Goal: Find contact information: Find contact information

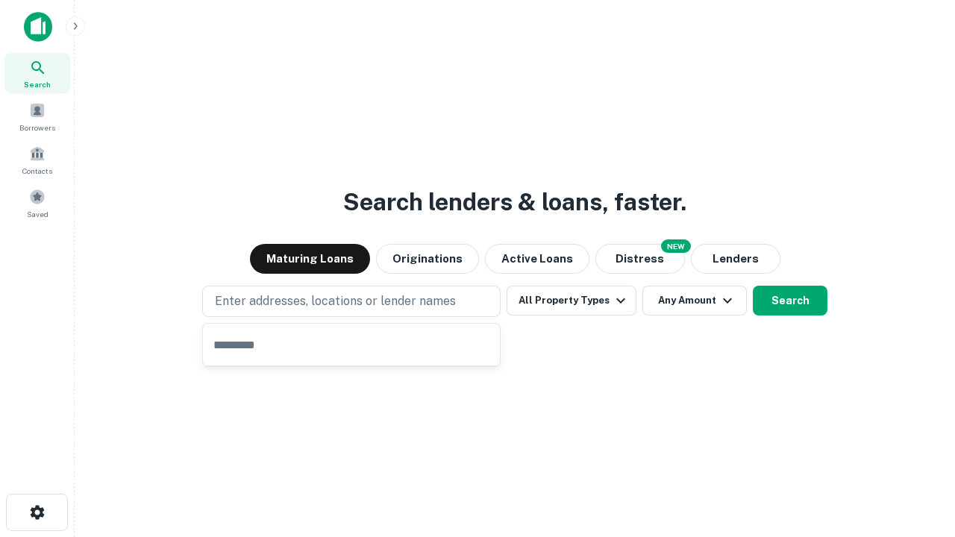
type input "**********"
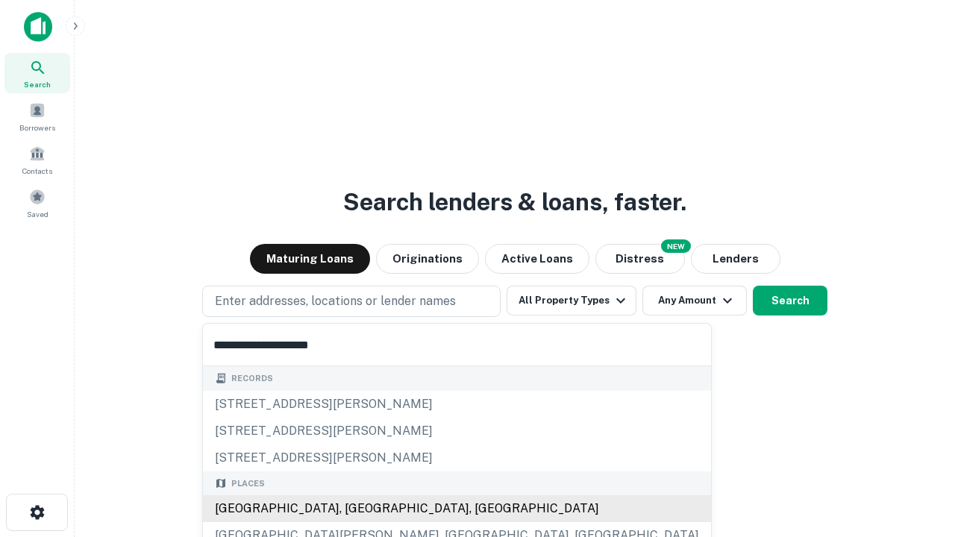
click at [357, 509] on div "Santa Monica, CA, USA" at bounding box center [457, 509] width 508 height 27
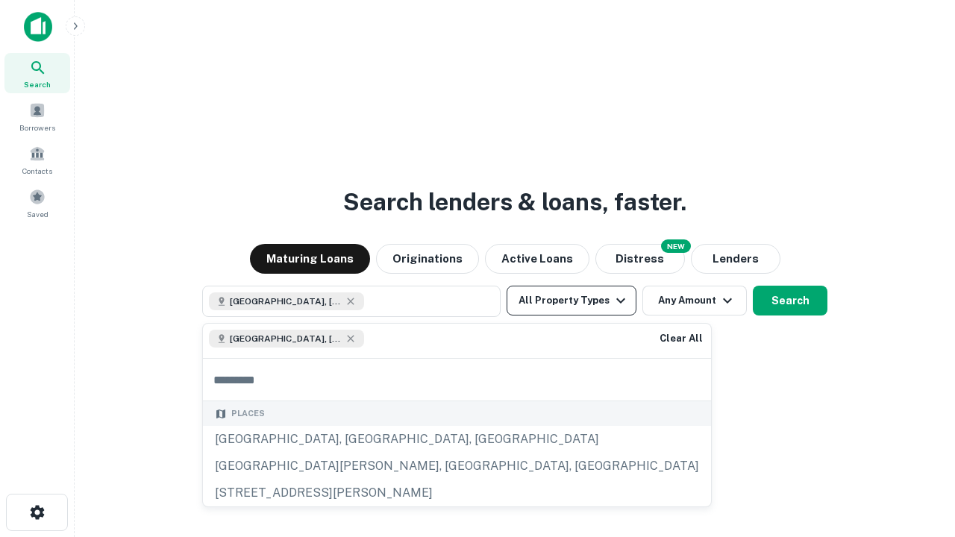
click at [572, 301] on button "All Property Types" at bounding box center [572, 301] width 130 height 30
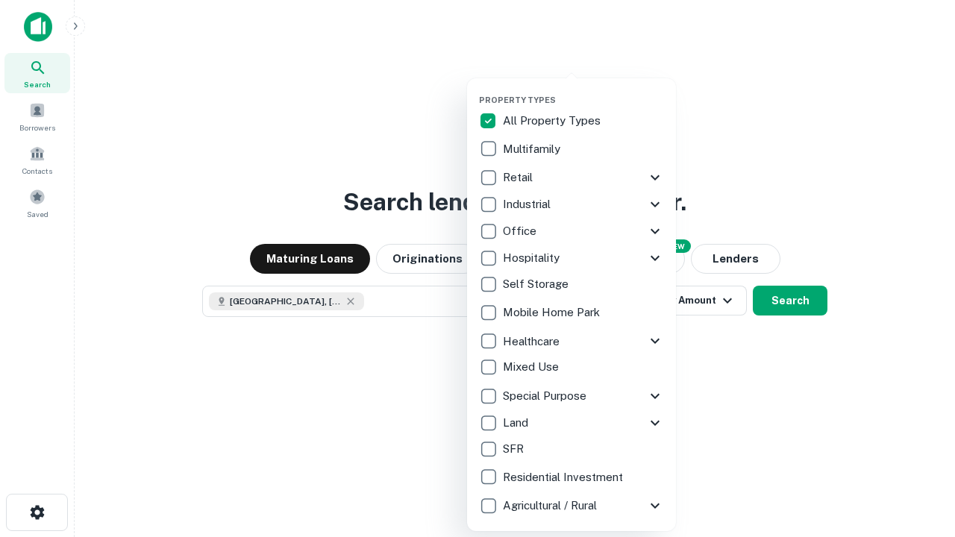
click at [584, 90] on button "button" at bounding box center [583, 90] width 209 height 1
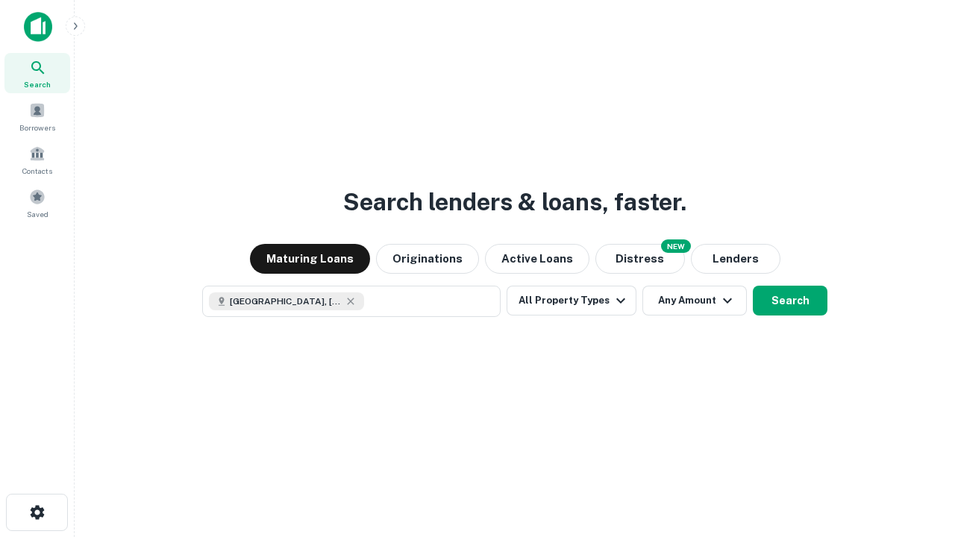
scroll to position [24, 0]
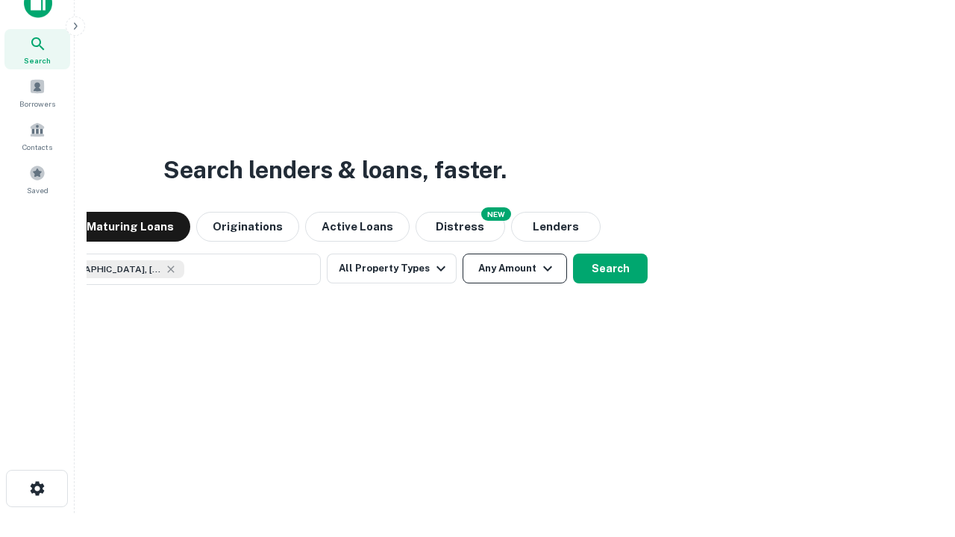
click at [463, 254] on button "Any Amount" at bounding box center [515, 269] width 104 height 30
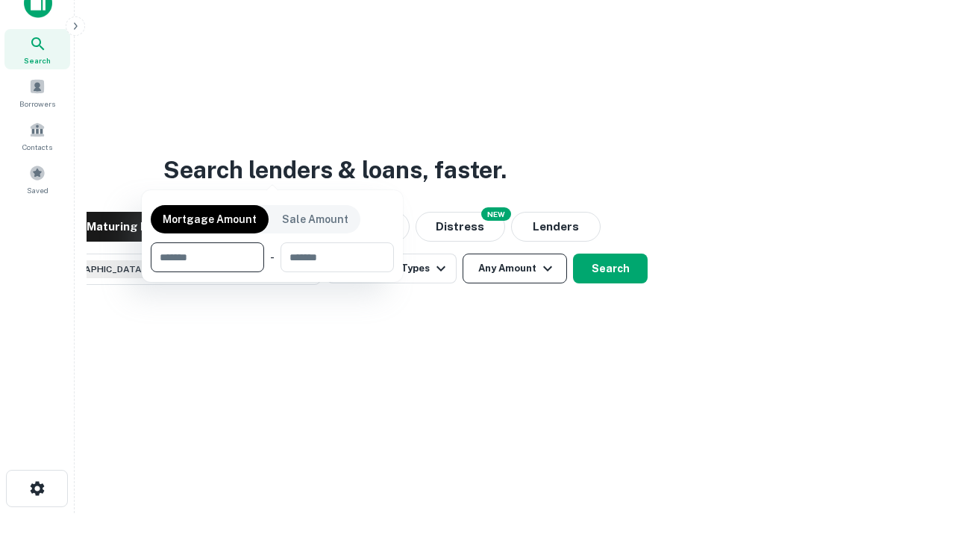
scroll to position [107, 422]
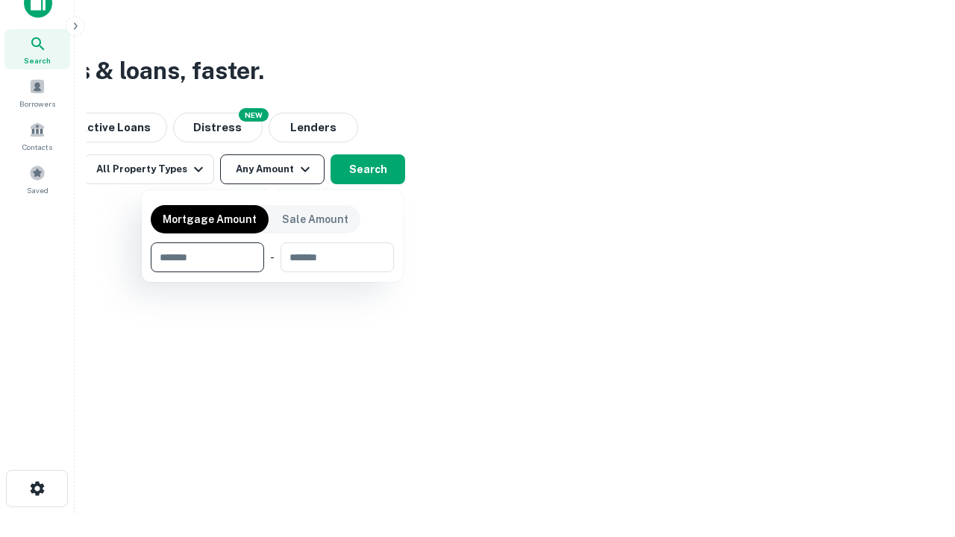
type input "*******"
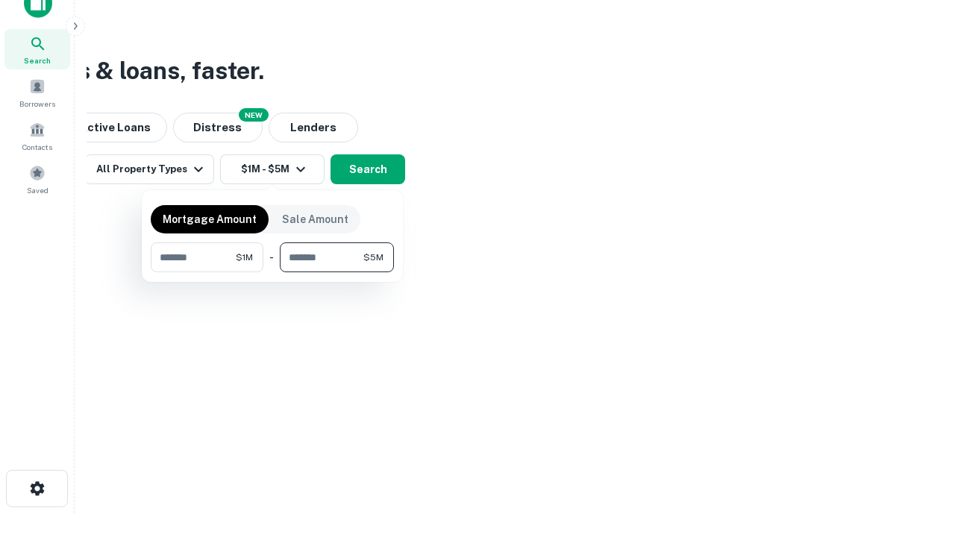
type input "*******"
click at [272, 272] on button "button" at bounding box center [272, 272] width 243 height 1
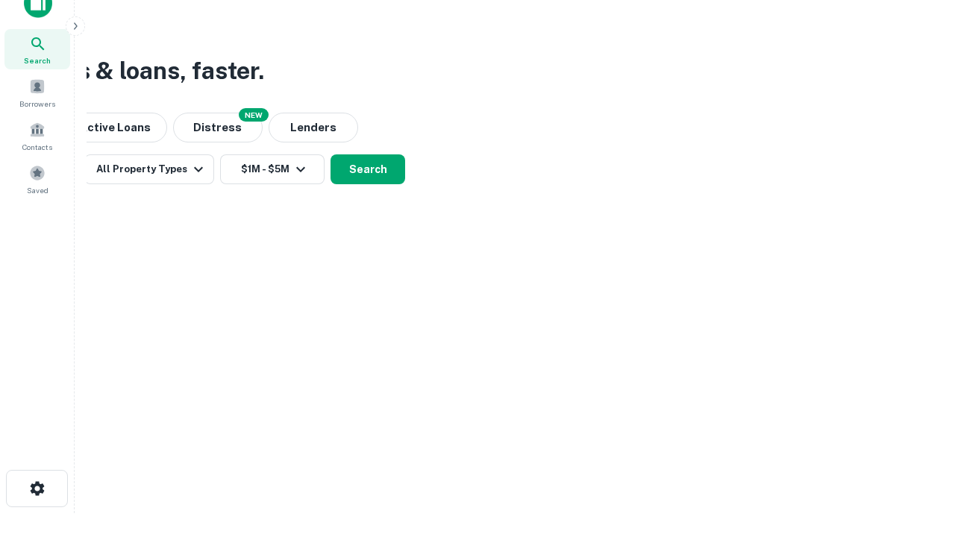
scroll to position [24, 0]
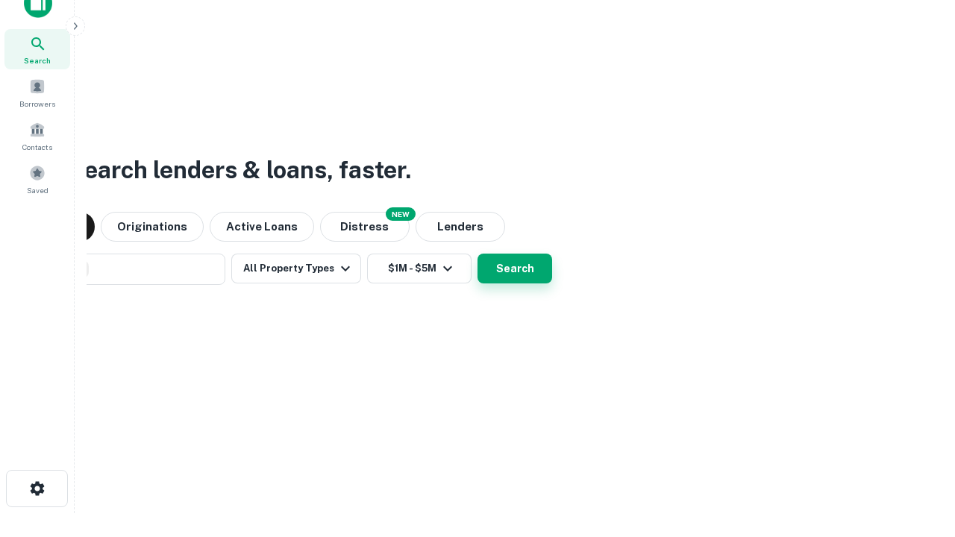
click at [478, 254] on button "Search" at bounding box center [515, 269] width 75 height 30
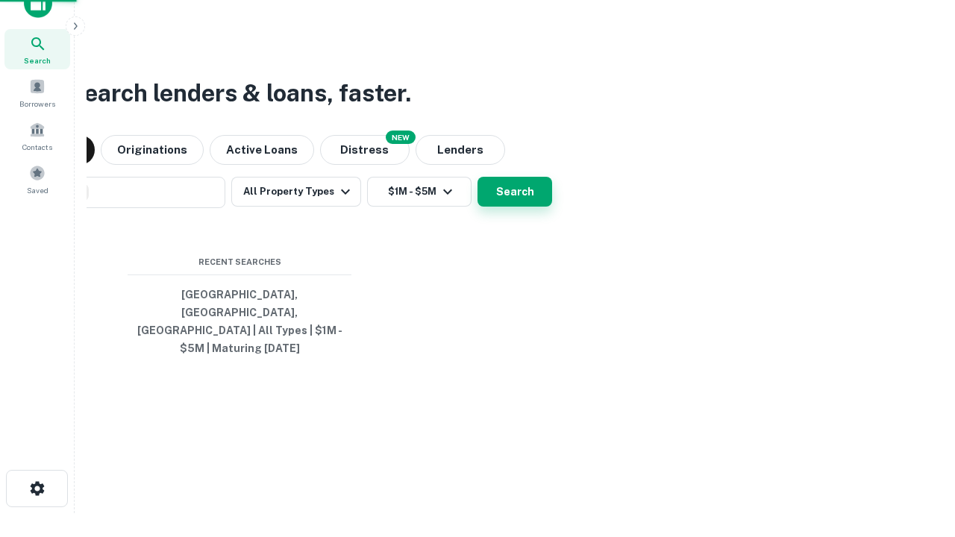
scroll to position [49, 422]
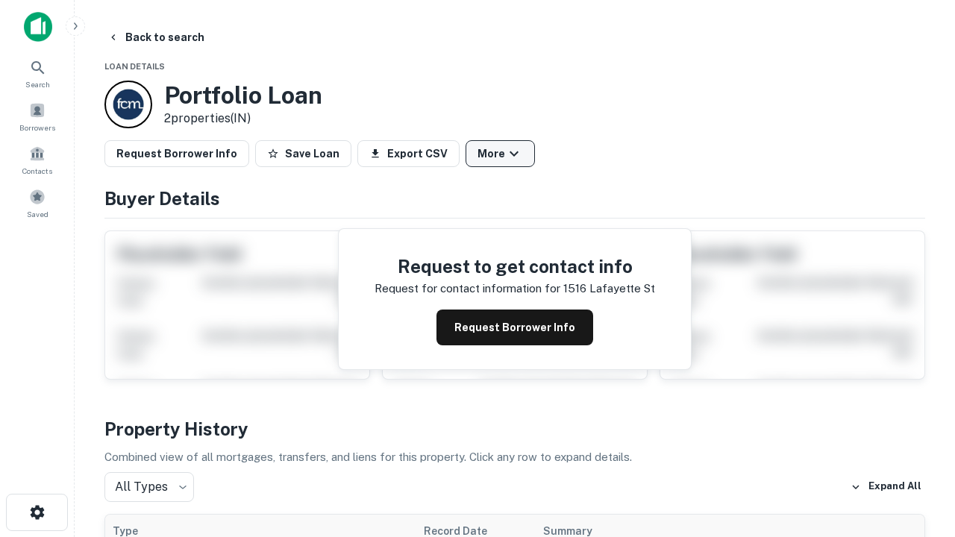
click at [500, 154] on button "More" at bounding box center [500, 153] width 69 height 27
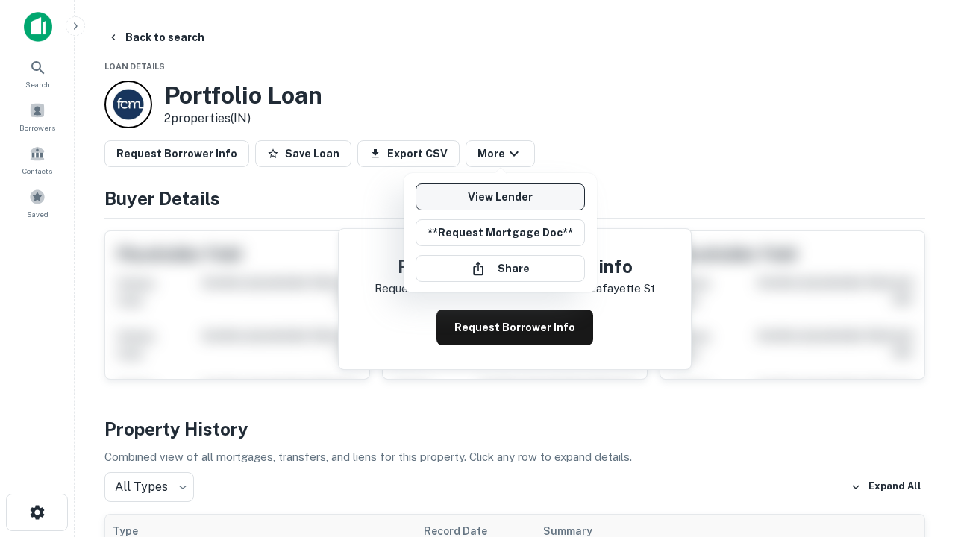
click at [500, 197] on link "View Lender" at bounding box center [500, 197] width 169 height 27
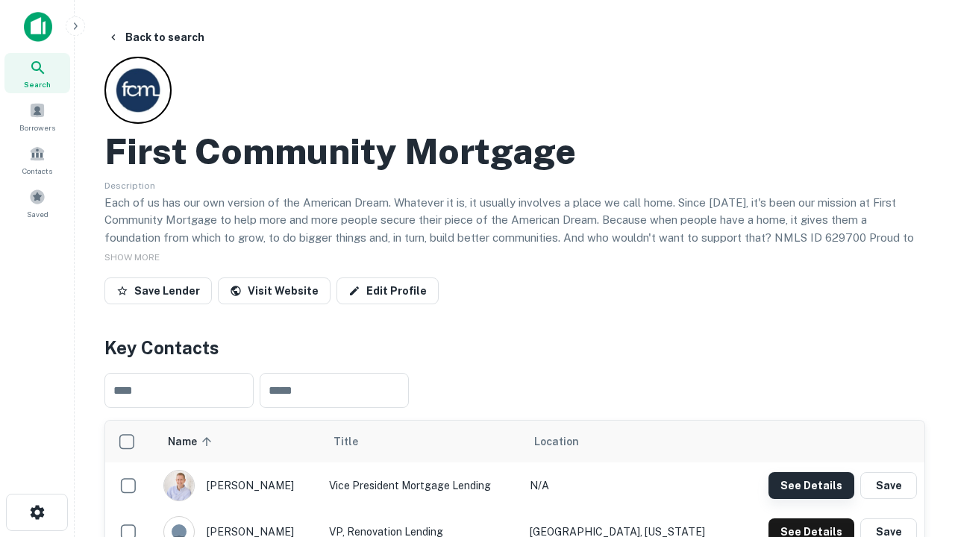
click at [811, 485] on button "See Details" at bounding box center [812, 485] width 86 height 27
